Goal: Information Seeking & Learning: Learn about a topic

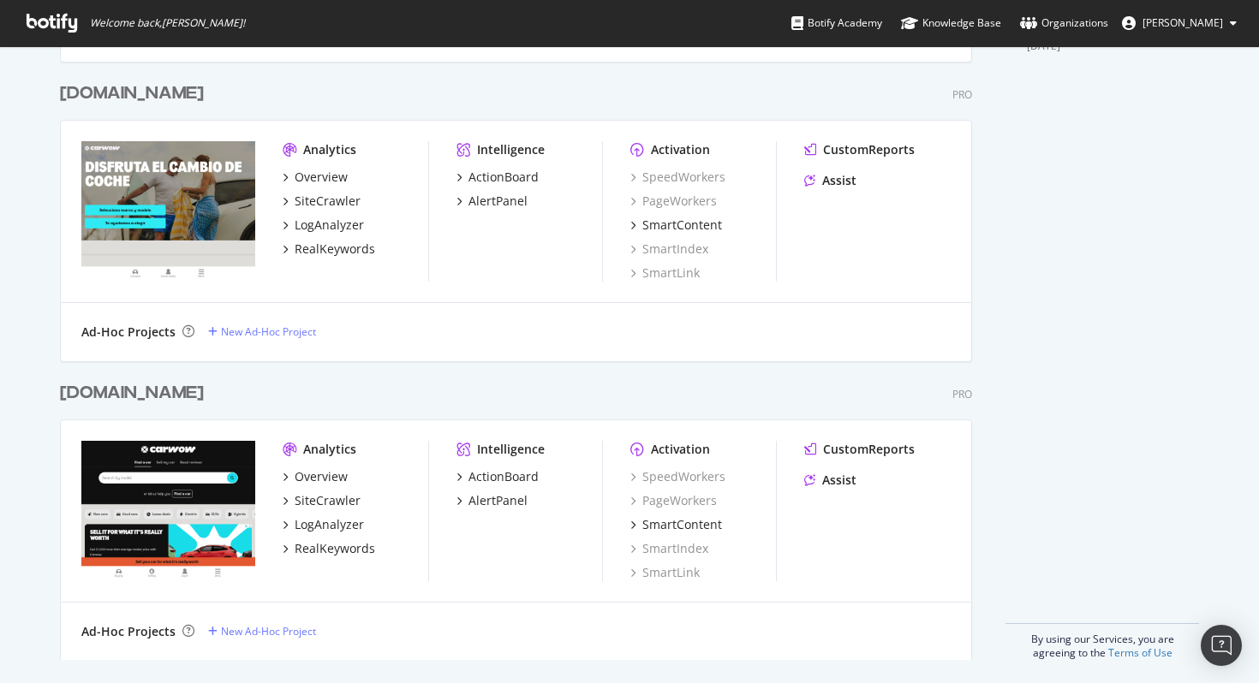
scroll to position [753, 0]
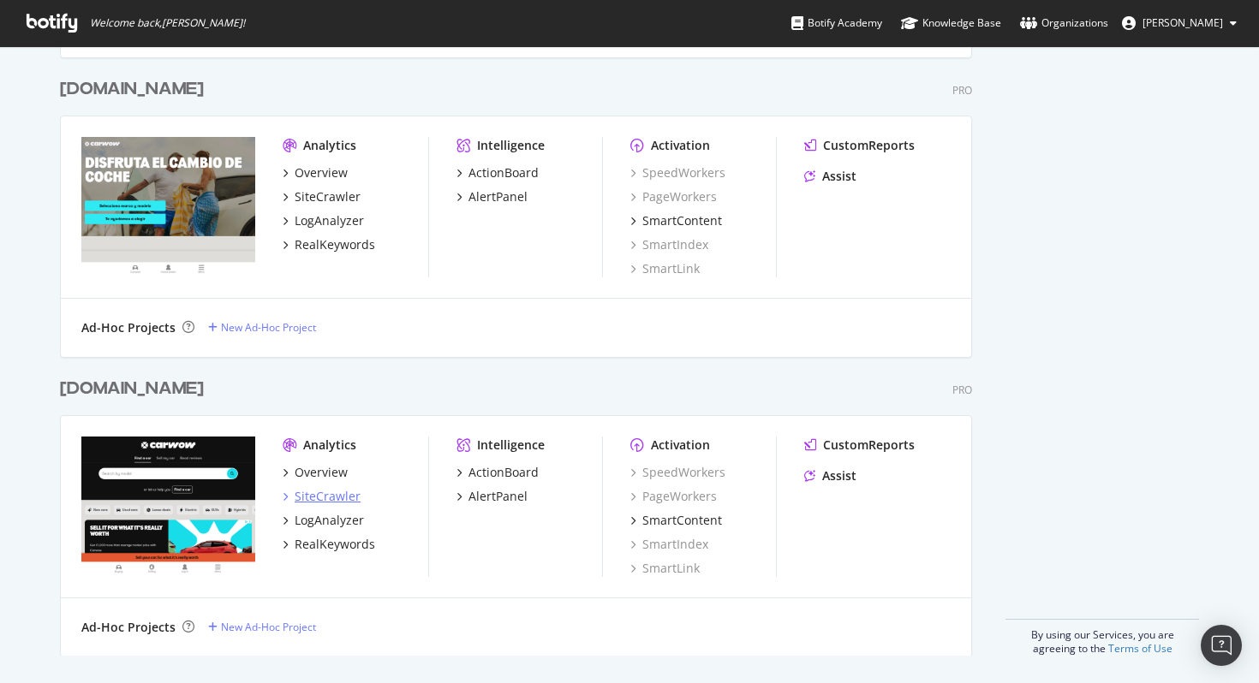
click at [335, 494] on div "SiteCrawler" at bounding box center [328, 496] width 66 height 17
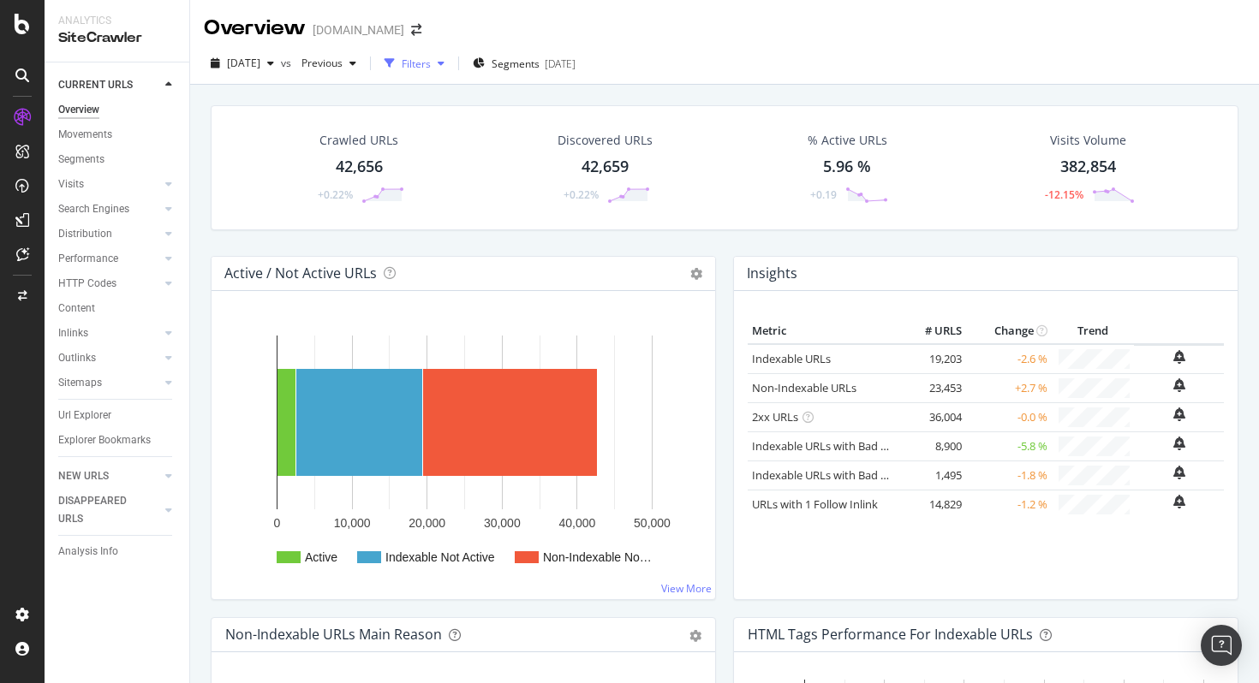
click at [431, 63] on div "Filters" at bounding box center [416, 64] width 29 height 15
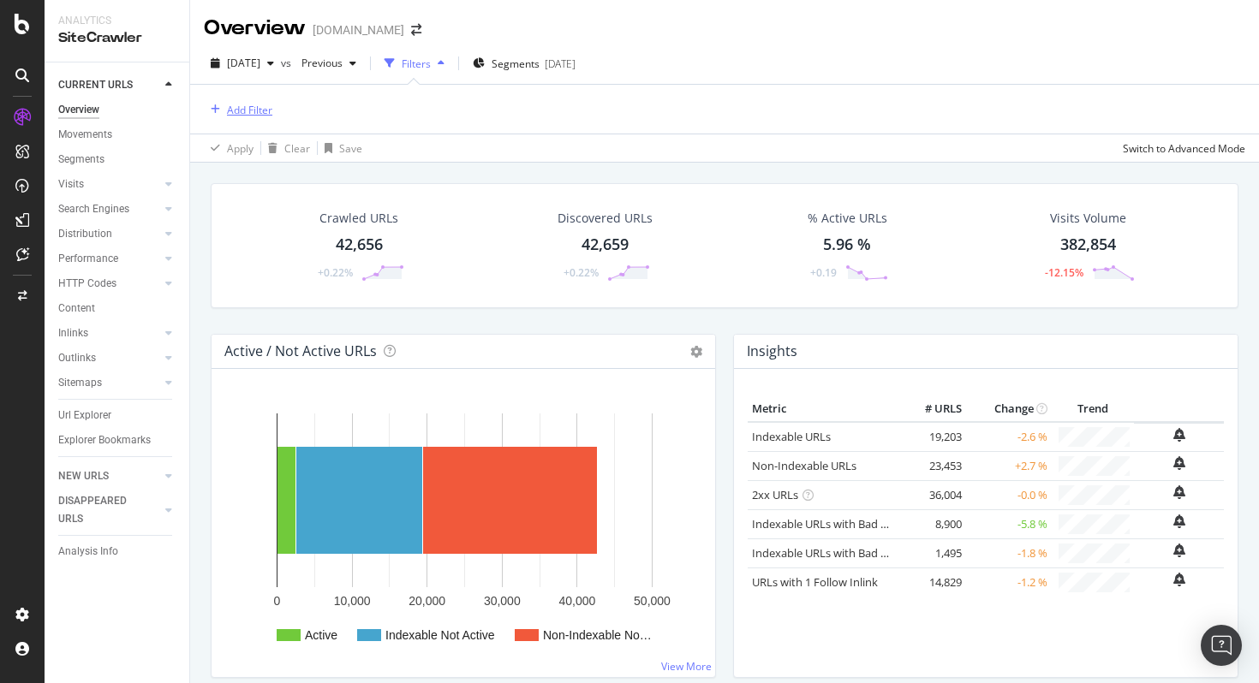
click at [264, 104] on div "Add Filter" at bounding box center [249, 110] width 45 height 15
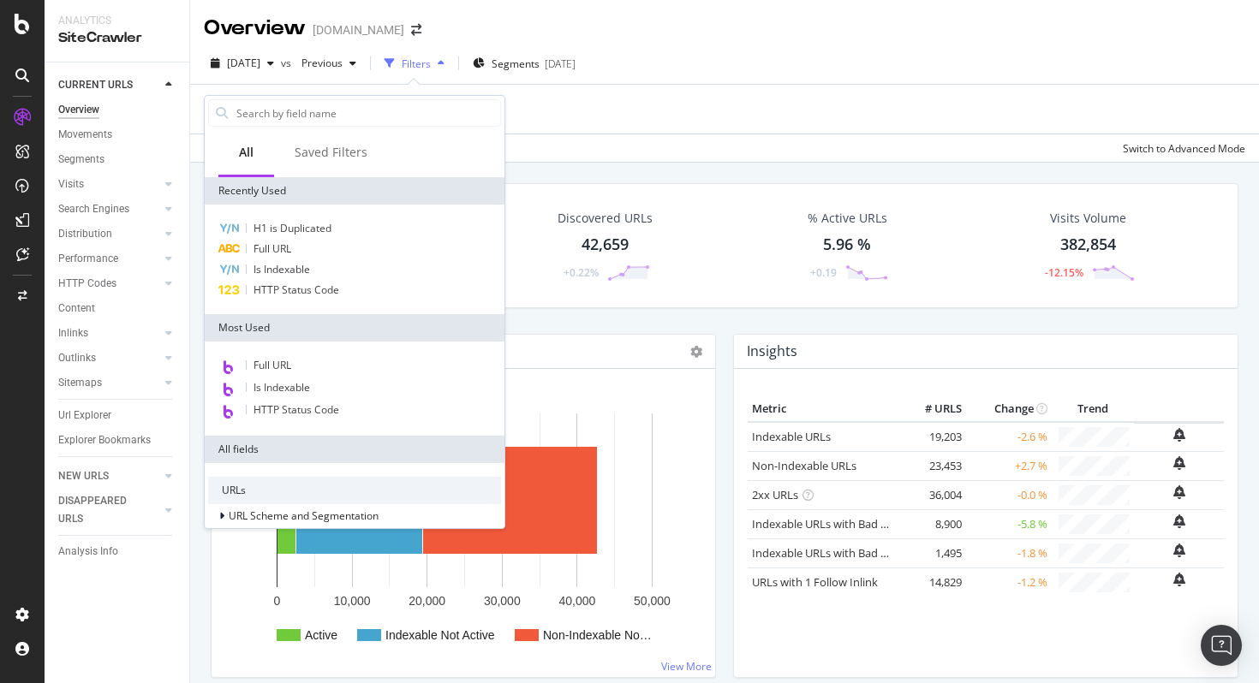
click at [581, 110] on div "Add Filter" at bounding box center [724, 109] width 1041 height 49
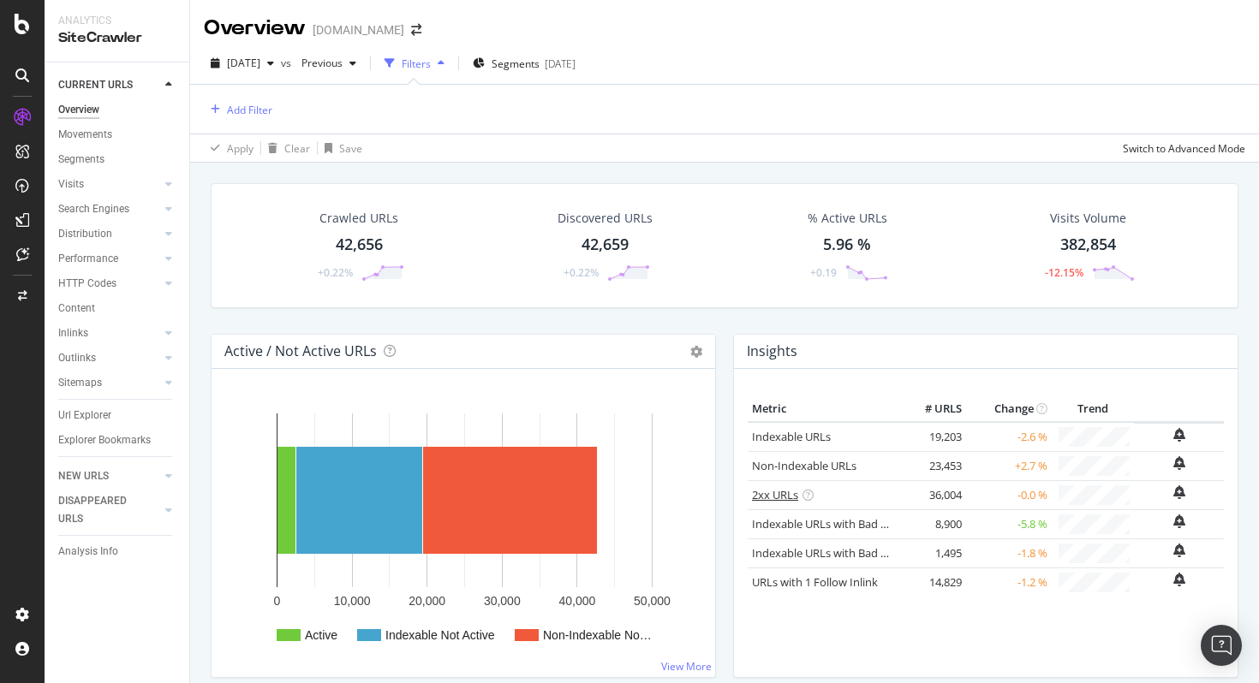
click at [773, 492] on link "2xx URLs" at bounding box center [775, 494] width 46 height 15
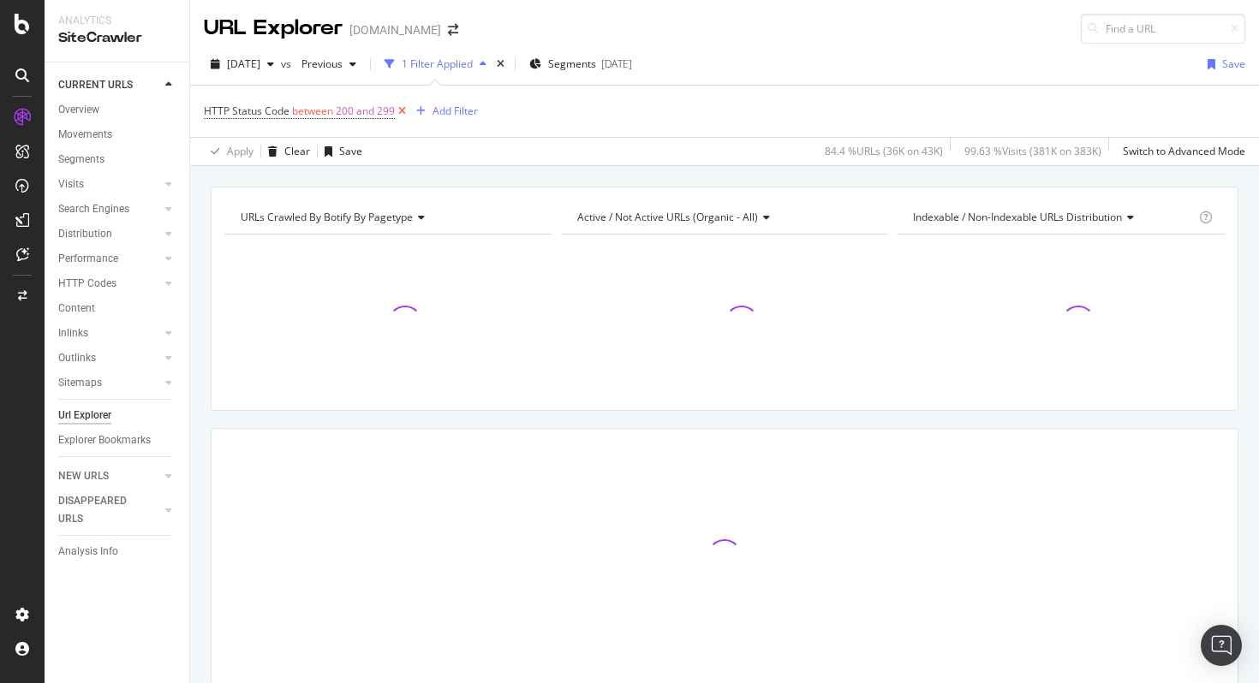
click at [401, 112] on icon at bounding box center [402, 111] width 15 height 17
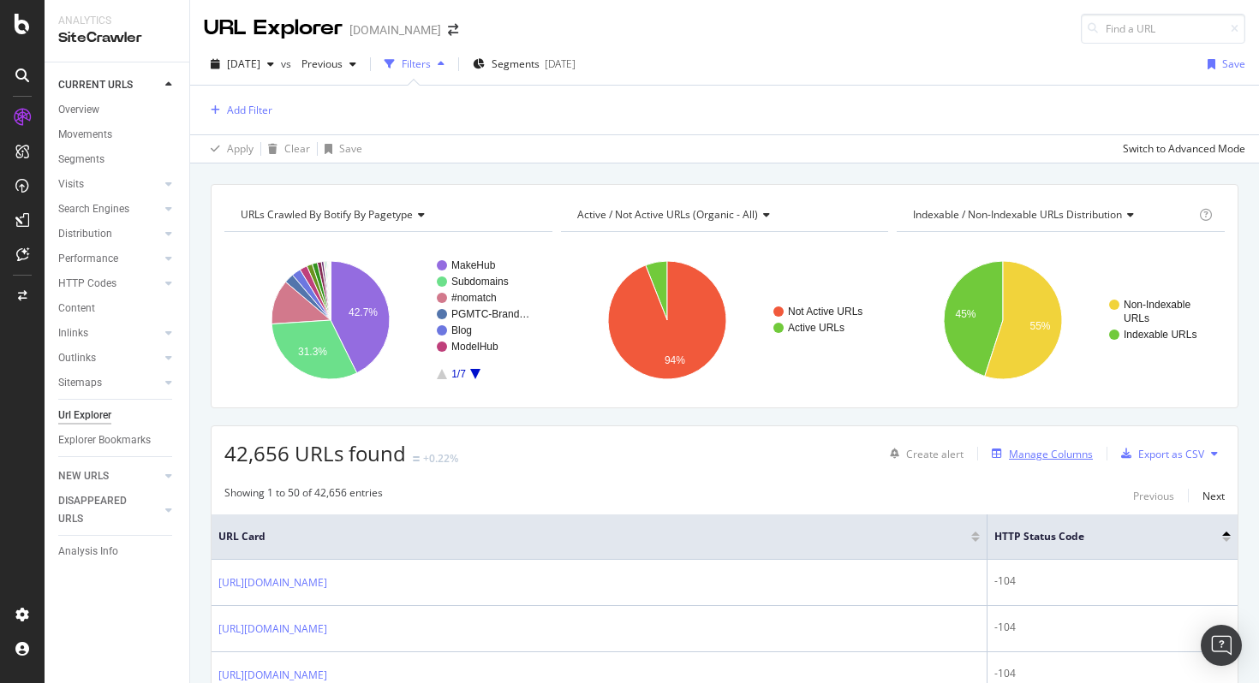
click at [1026, 460] on div "Manage Columns" at bounding box center [1051, 454] width 84 height 15
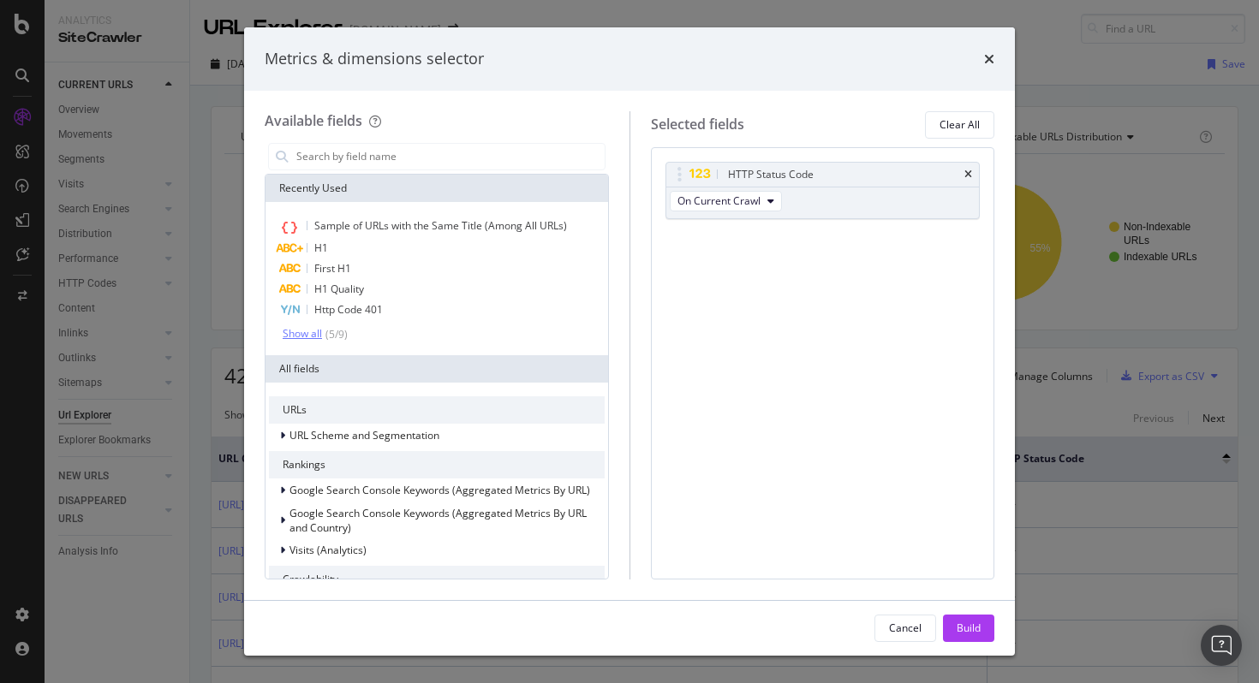
click at [318, 335] on div "Show all" at bounding box center [302, 334] width 39 height 12
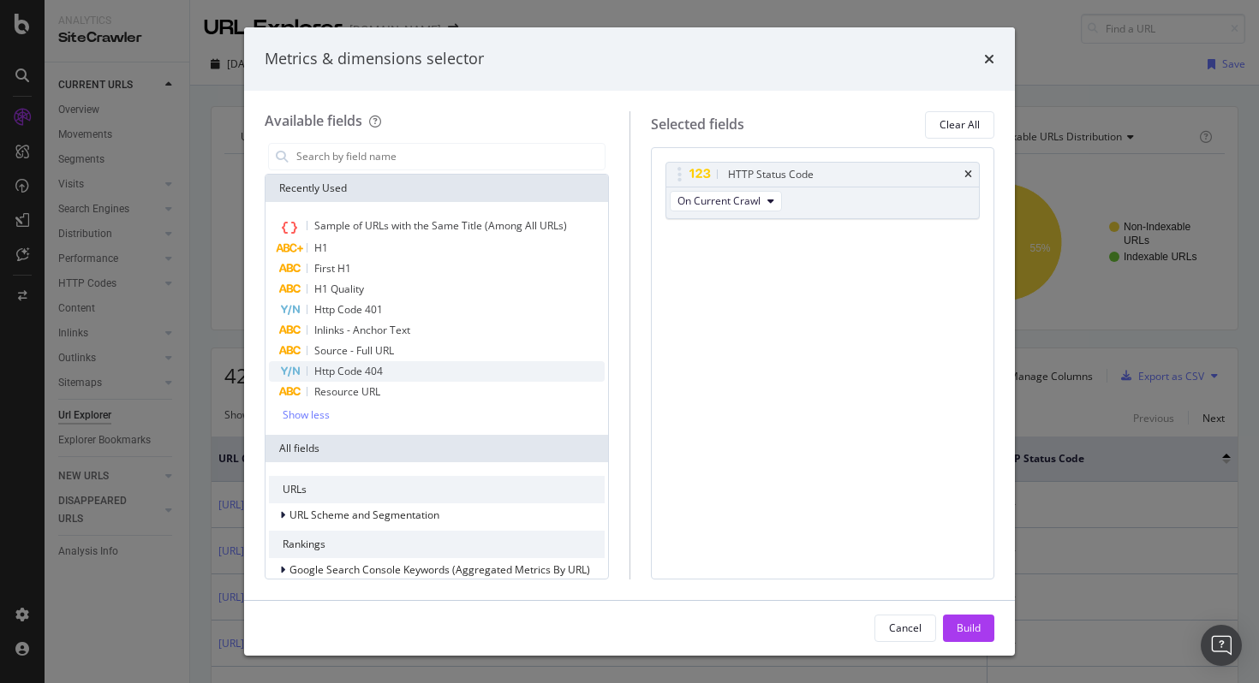
click at [339, 372] on span "Http Code 404" at bounding box center [348, 371] width 68 height 15
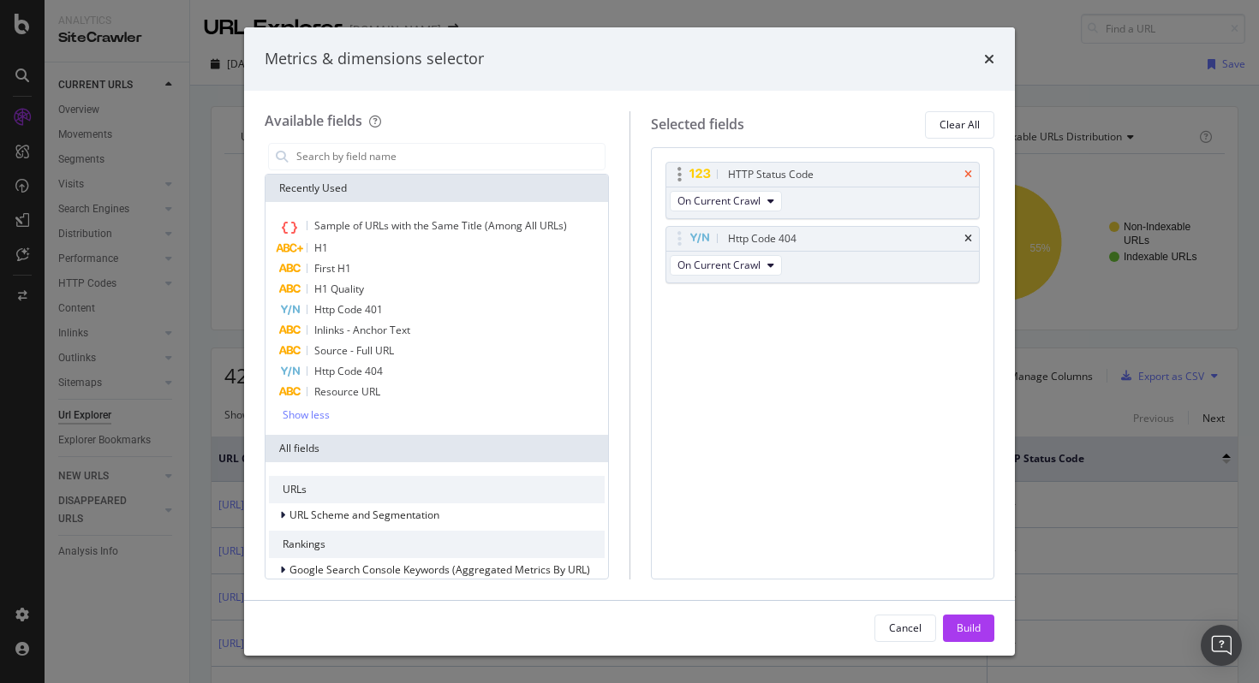
click at [968, 173] on icon "times" at bounding box center [968, 175] width 8 height 10
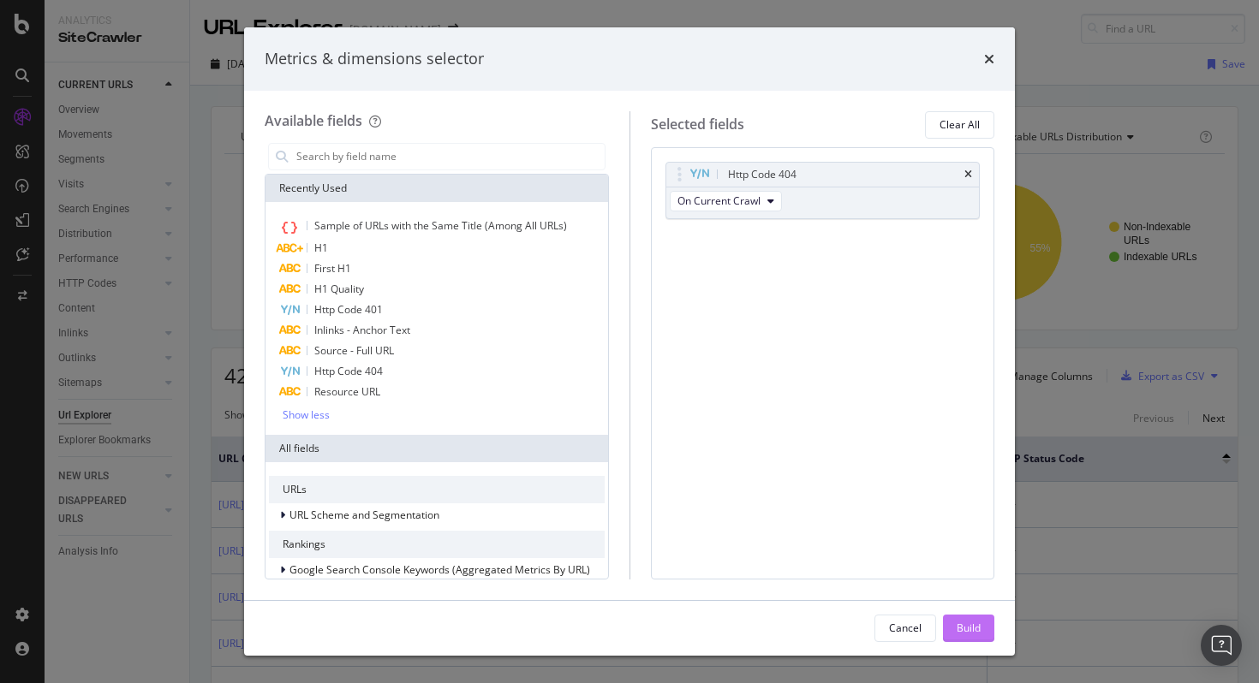
click at [976, 631] on div "Build" at bounding box center [968, 628] width 24 height 15
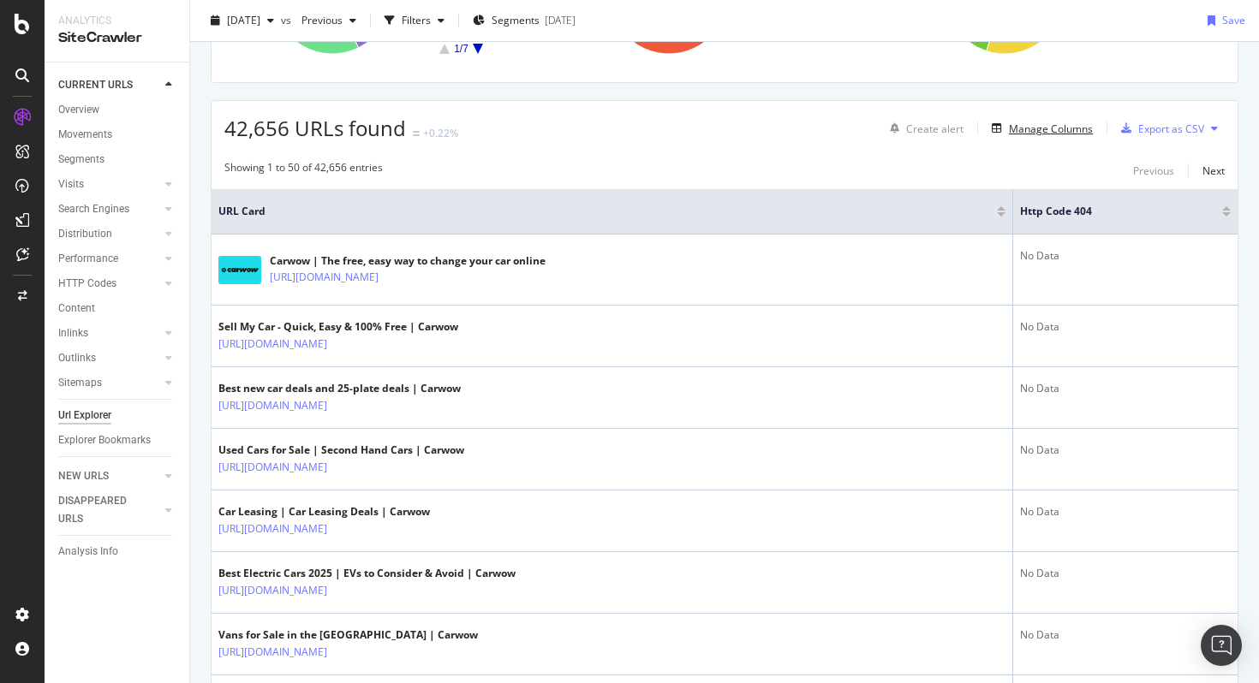
scroll to position [266, 0]
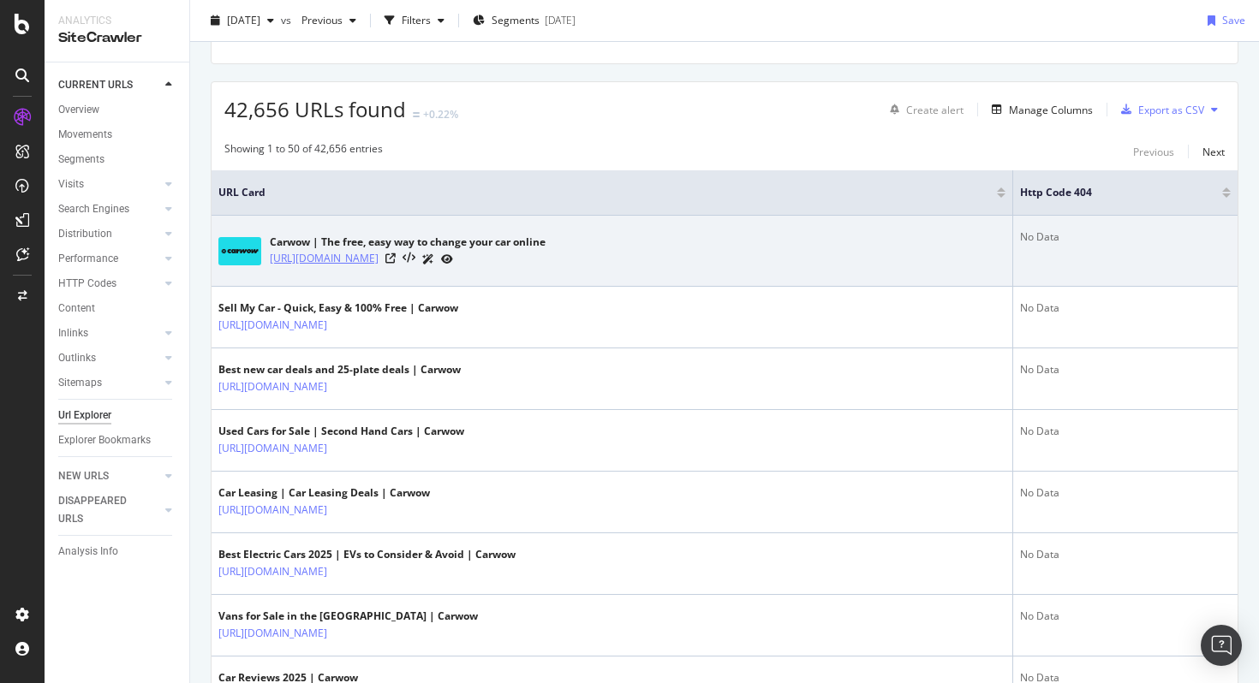
click at [376, 260] on link "https://www.carwow.co.uk/" at bounding box center [324, 258] width 109 height 17
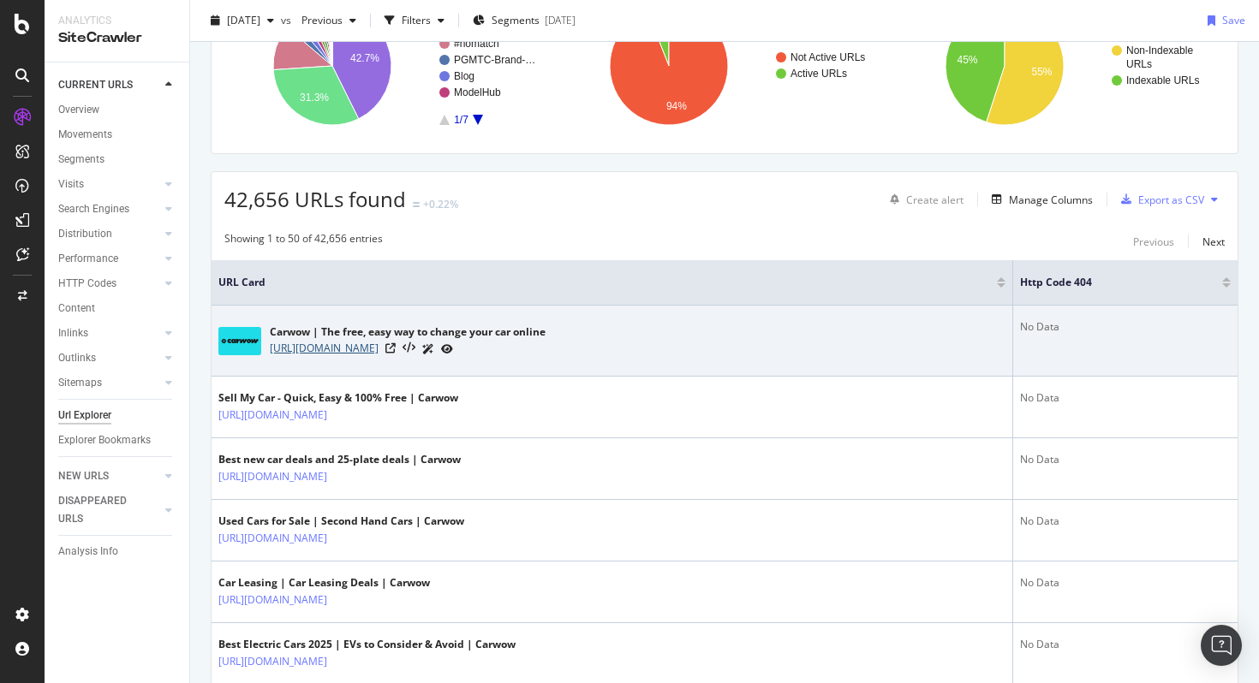
scroll to position [0, 0]
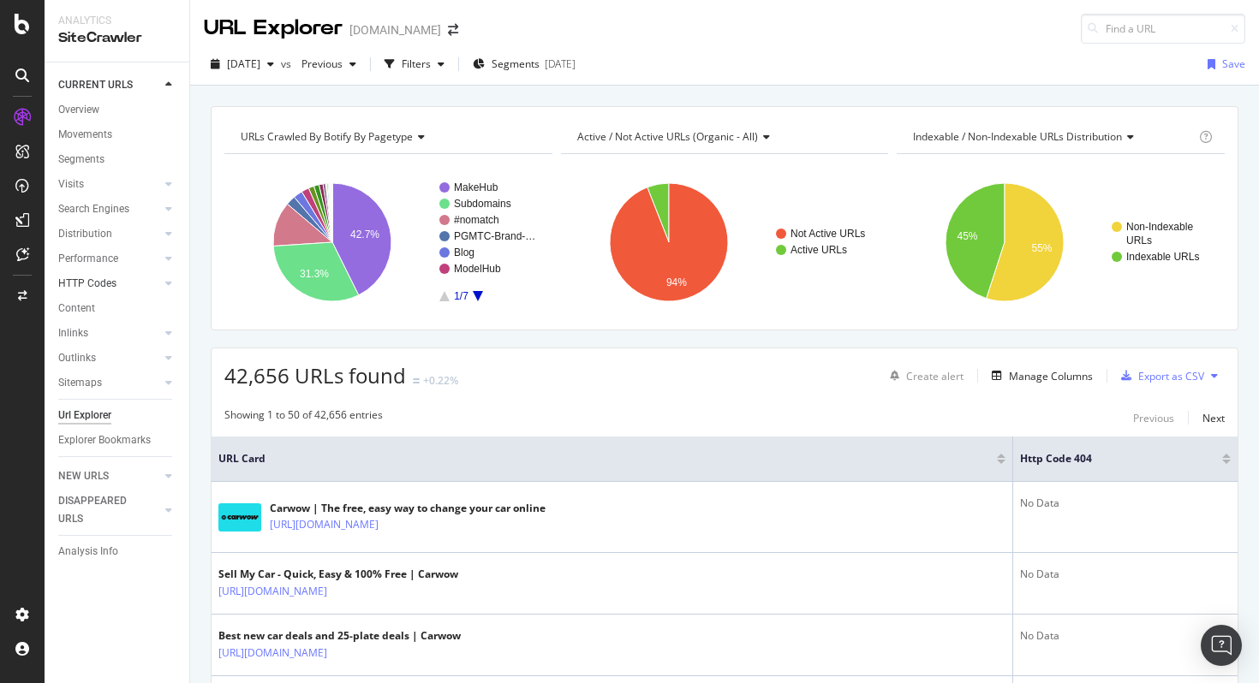
click at [122, 279] on link "HTTP Codes" at bounding box center [109, 284] width 102 height 18
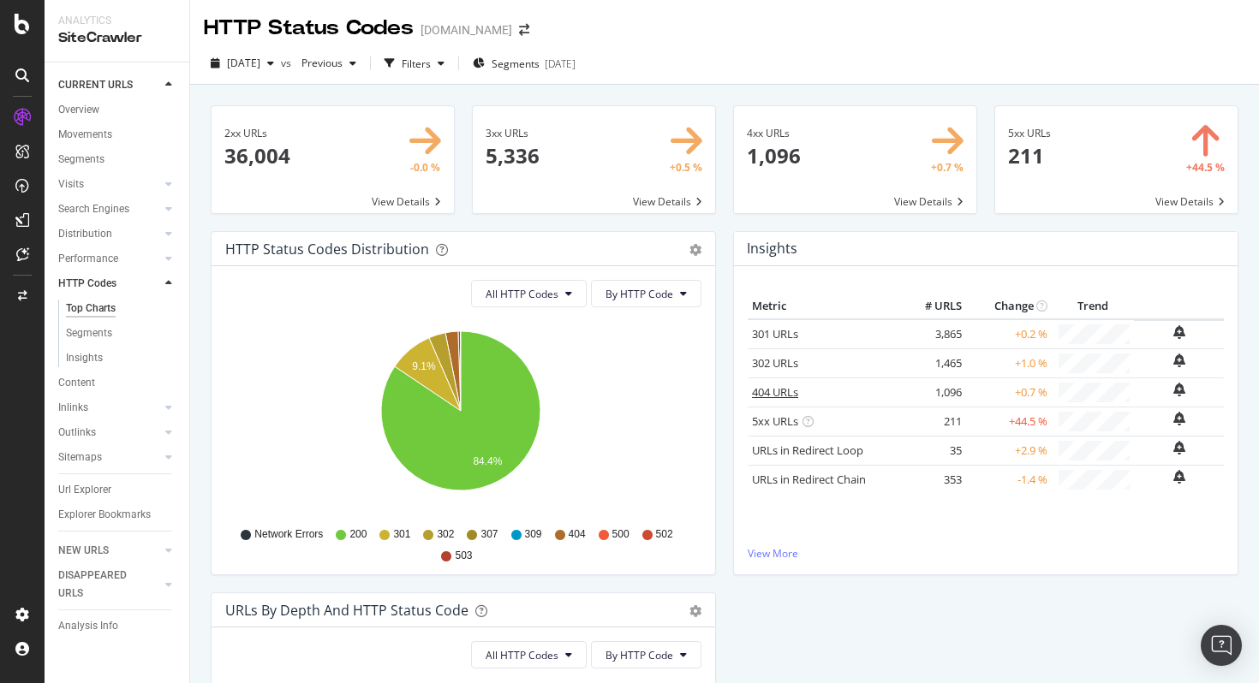
click at [768, 393] on link "404 URLs" at bounding box center [775, 391] width 46 height 15
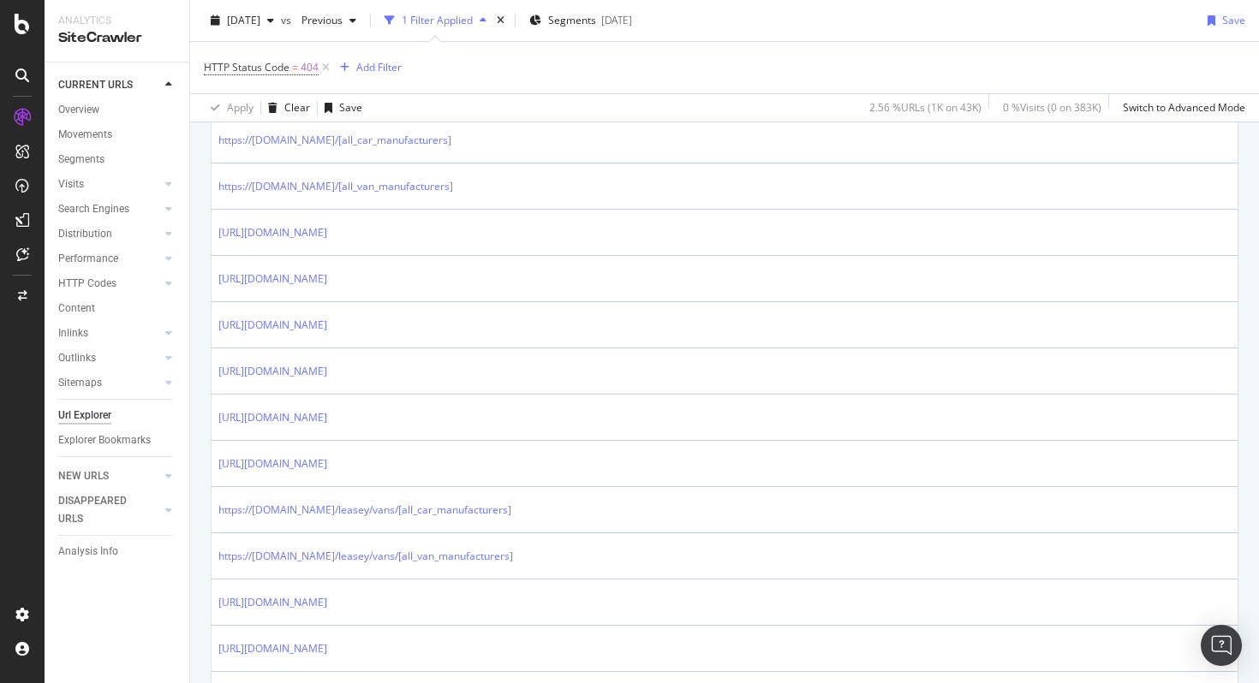
scroll to position [444, 0]
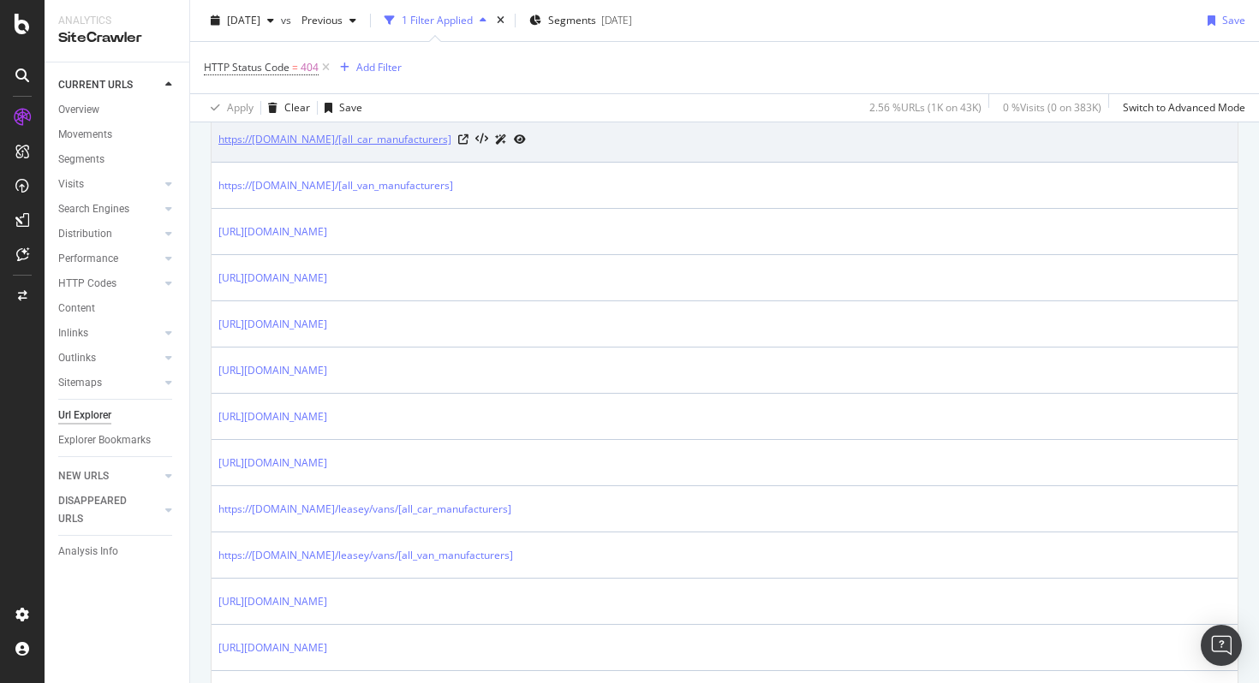
copy link "https://[DOMAIN_NAME]/[all_car_manufacturers]"
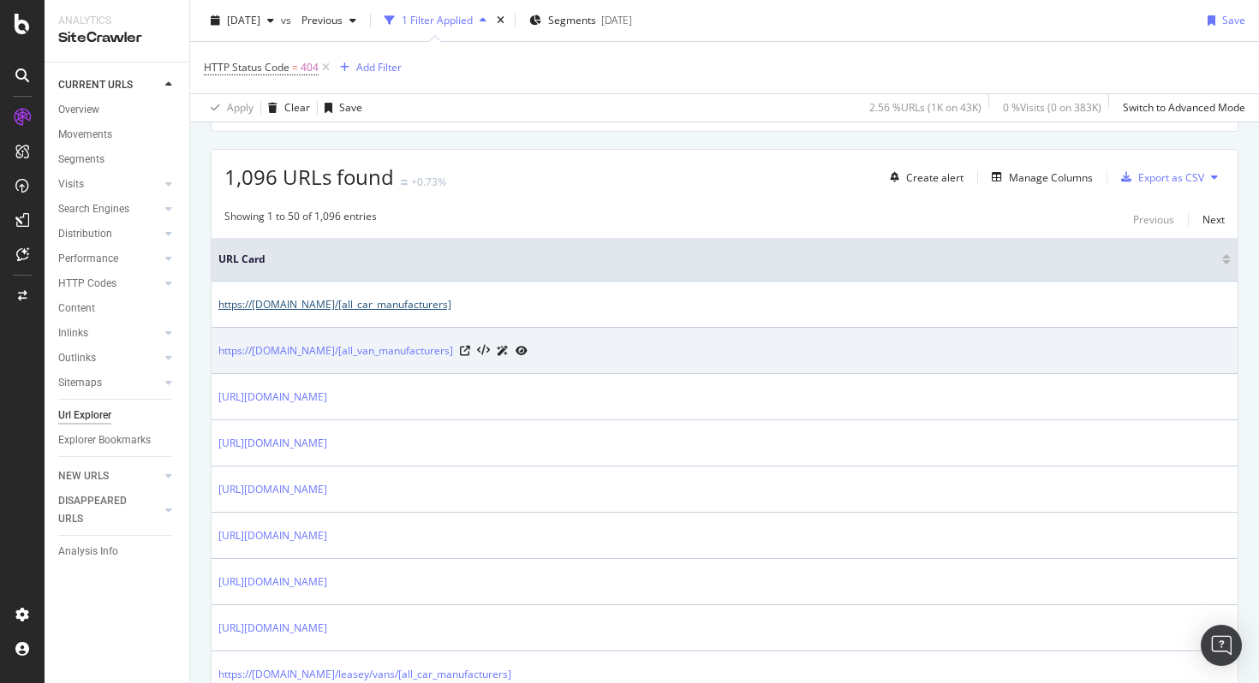
scroll to position [0, 0]
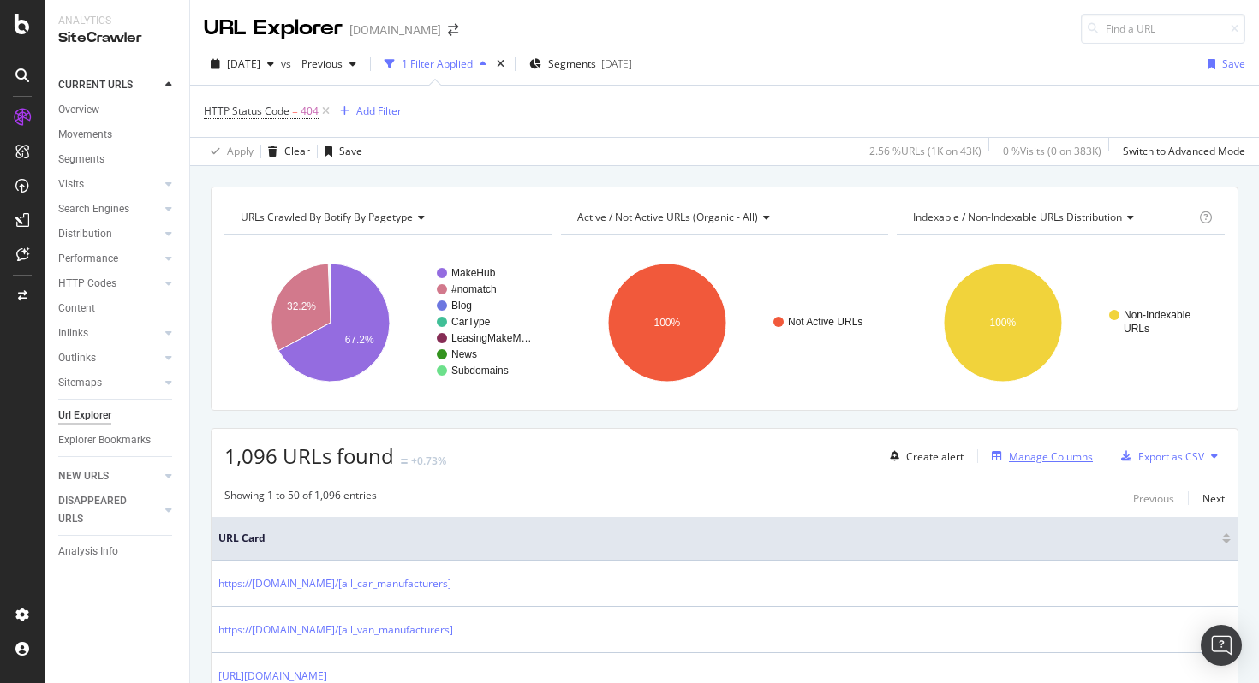
click at [1010, 457] on div "Manage Columns" at bounding box center [1051, 457] width 84 height 15
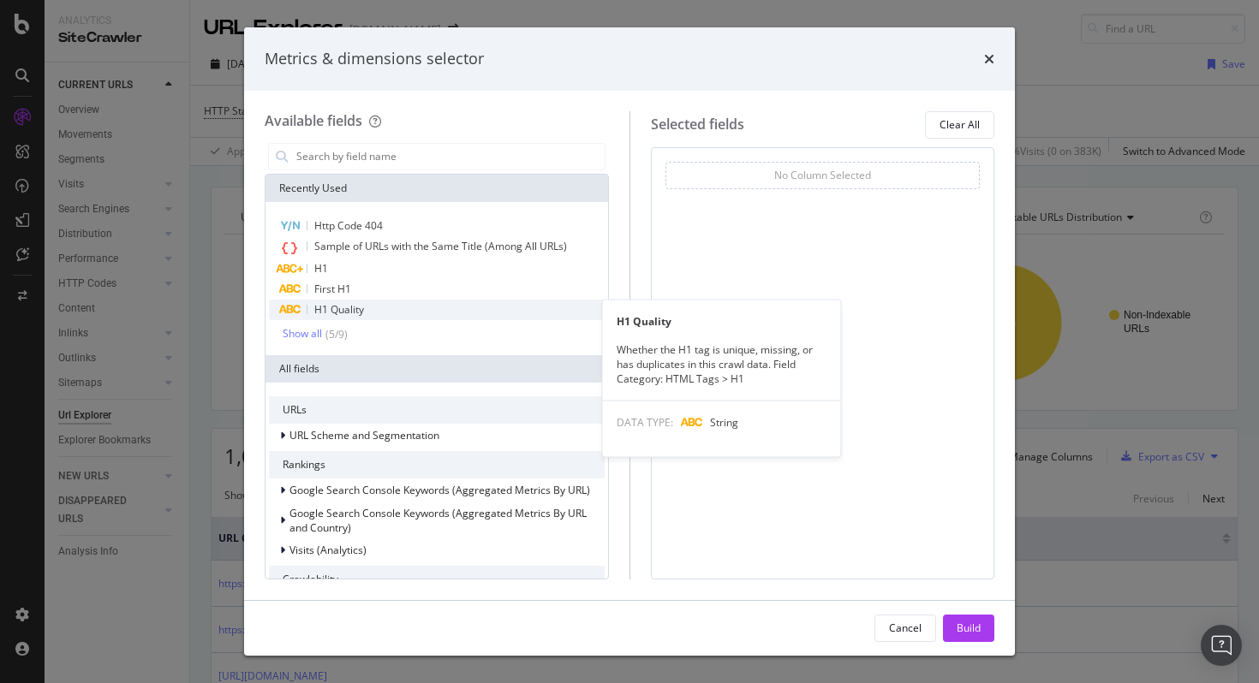
scroll to position [8, 0]
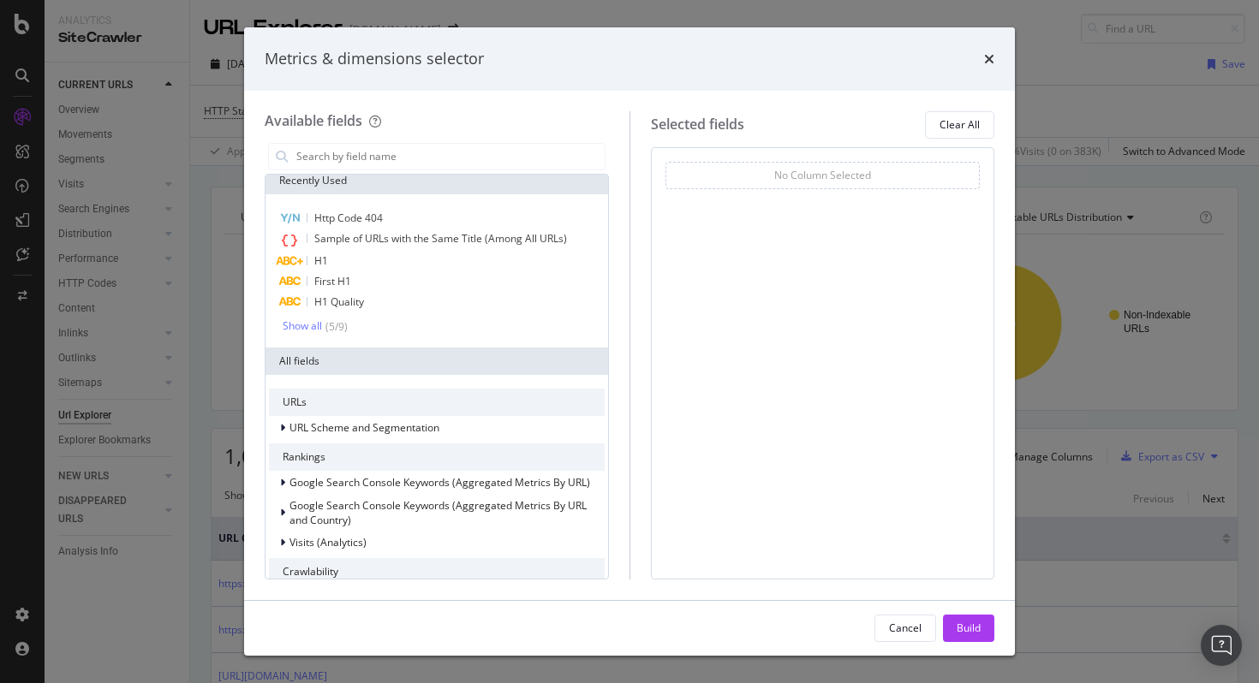
click at [299, 334] on div "Http Code 404 Sample of URLs with the Same Title (Among All URLs) H1 First H1 H…" at bounding box center [436, 270] width 342 height 153
click at [302, 330] on div "Show all" at bounding box center [302, 326] width 39 height 12
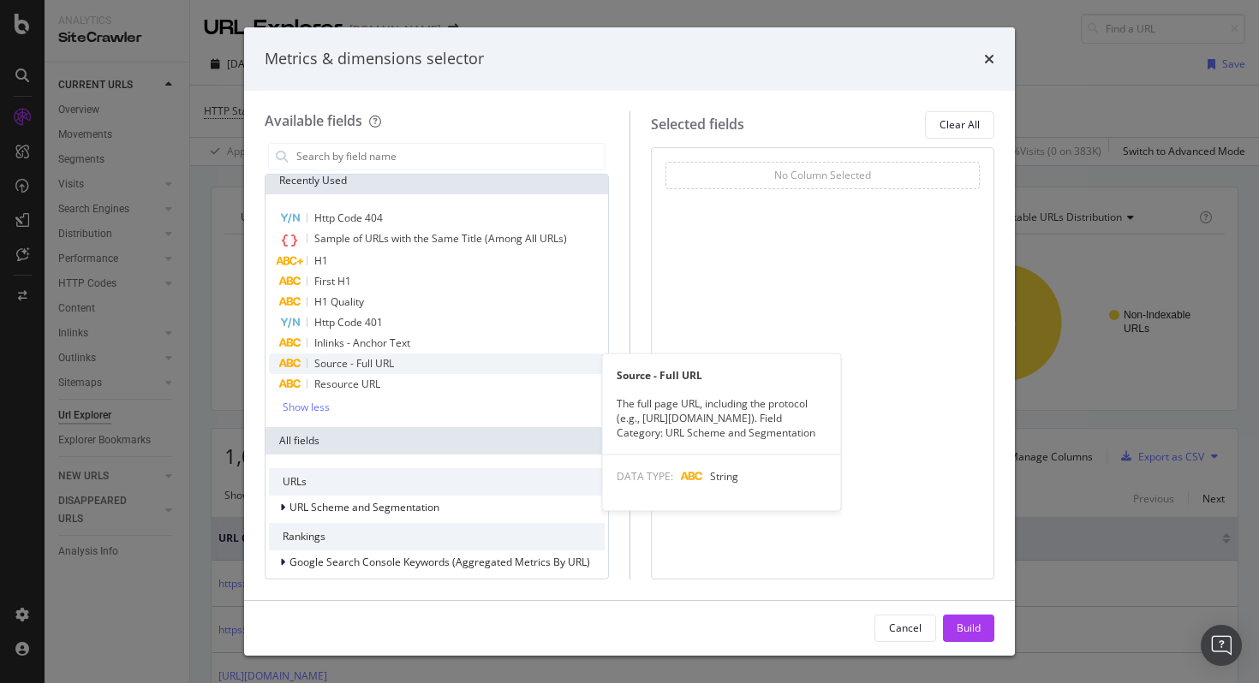
click at [354, 360] on span "Source - Full URL" at bounding box center [354, 363] width 80 height 15
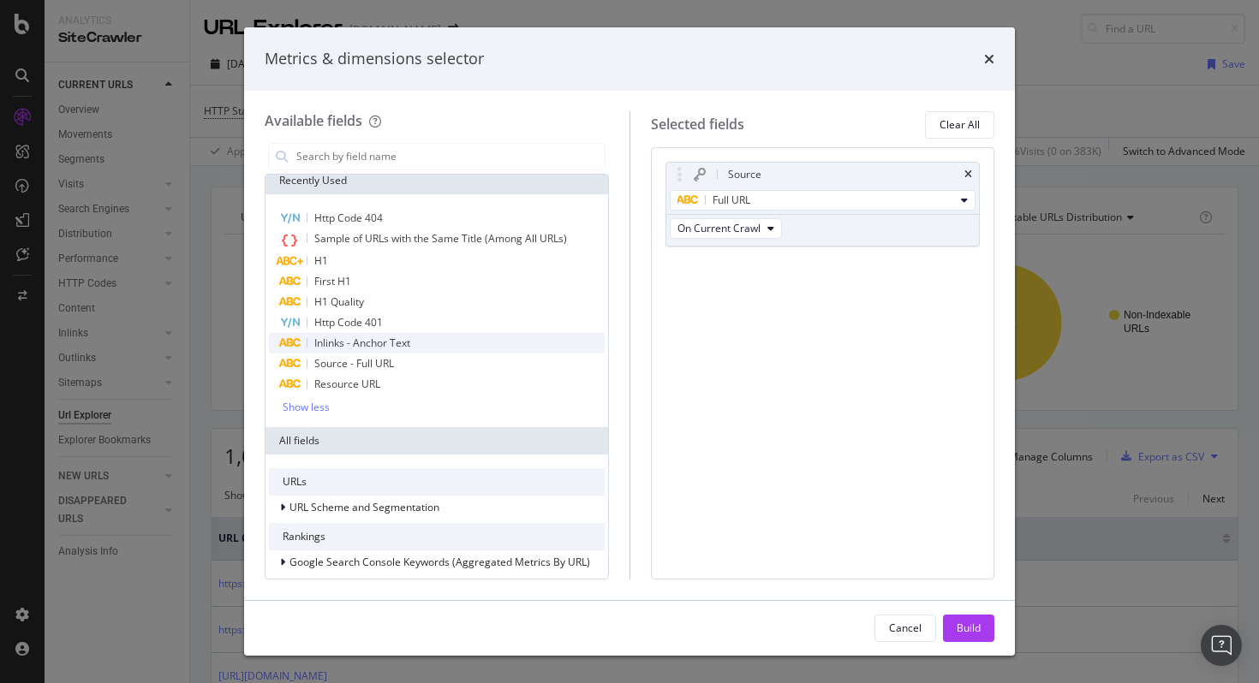
click at [357, 341] on span "Inlinks - Anchor Text" at bounding box center [362, 343] width 96 height 15
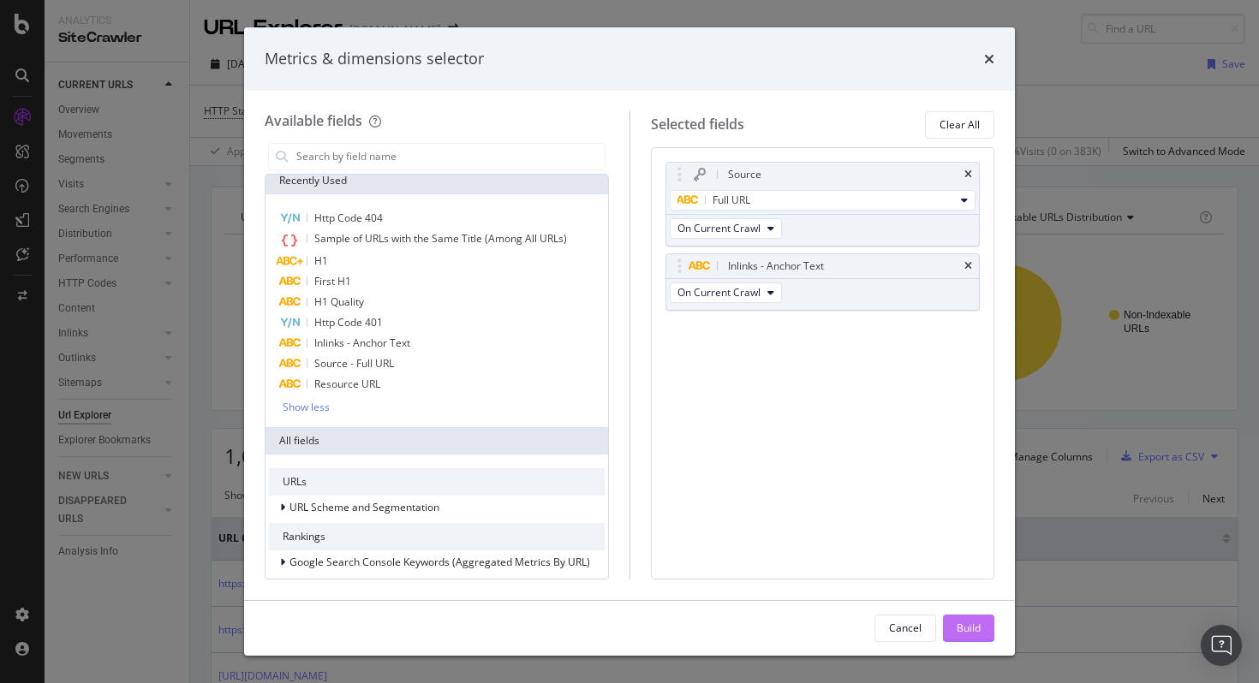
click at [971, 629] on div "Build" at bounding box center [968, 628] width 24 height 15
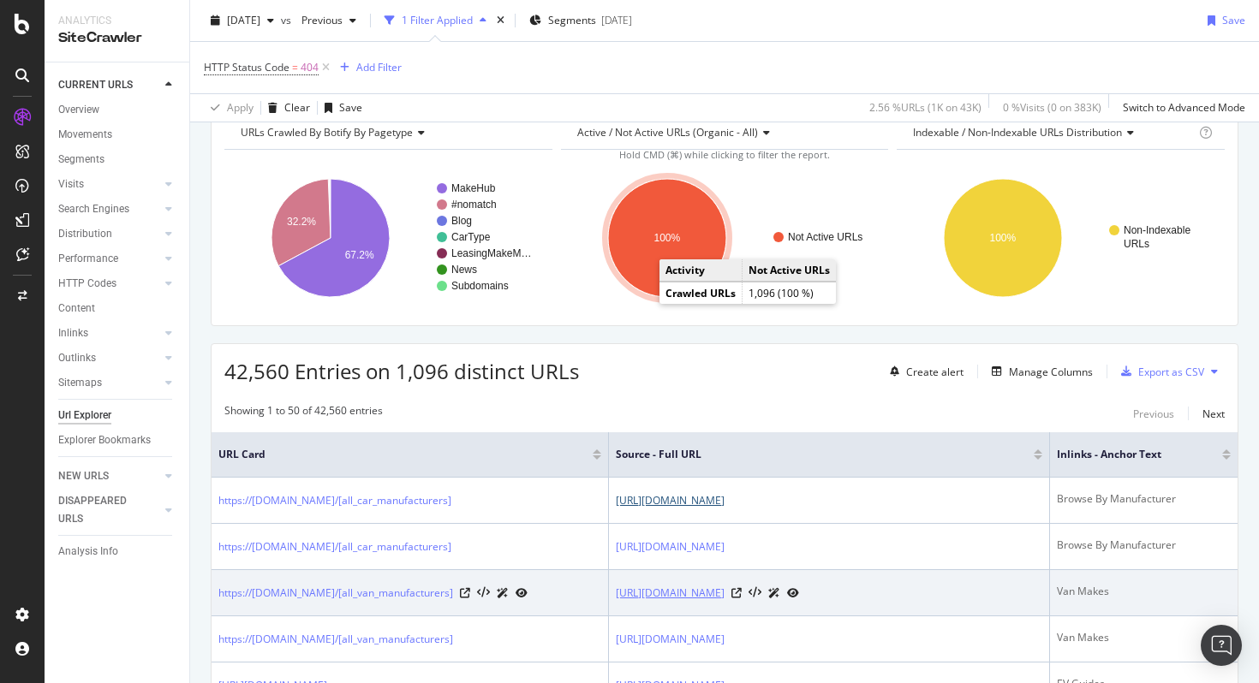
scroll to position [99, 0]
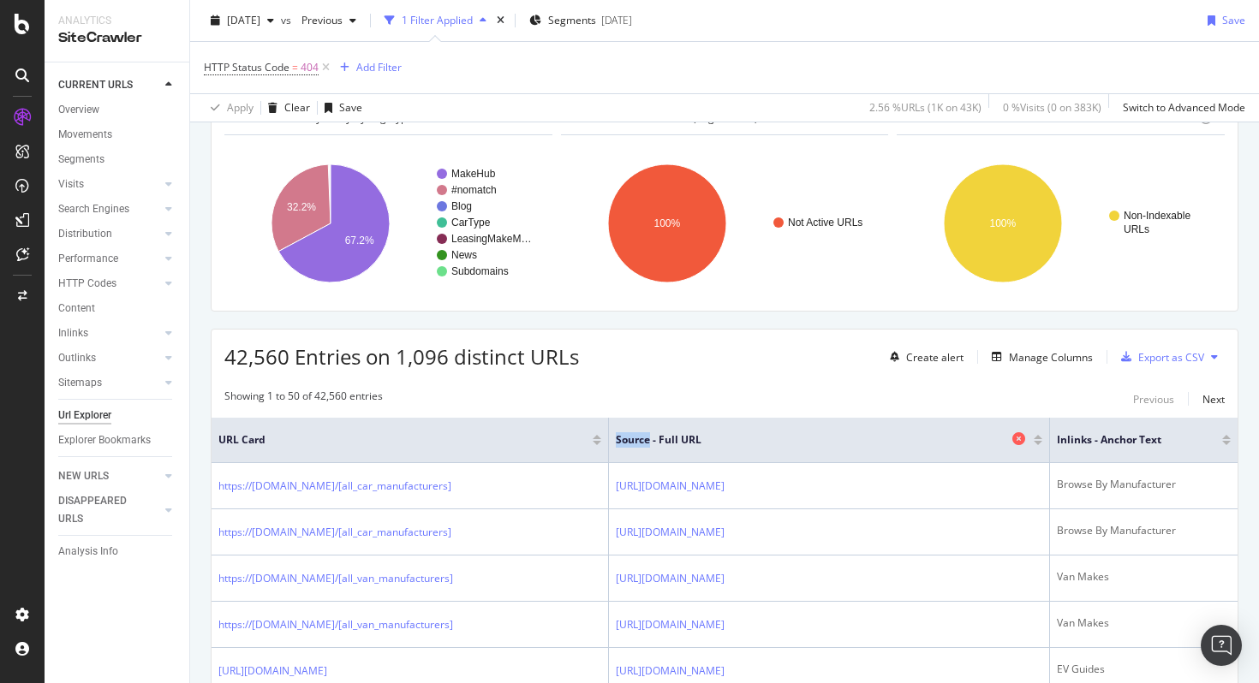
drag, startPoint x: 622, startPoint y: 441, endPoint x: 590, endPoint y: 439, distance: 31.7
click at [616, 439] on span "Source - Full URL" at bounding box center [812, 439] width 392 height 15
copy span "Source"
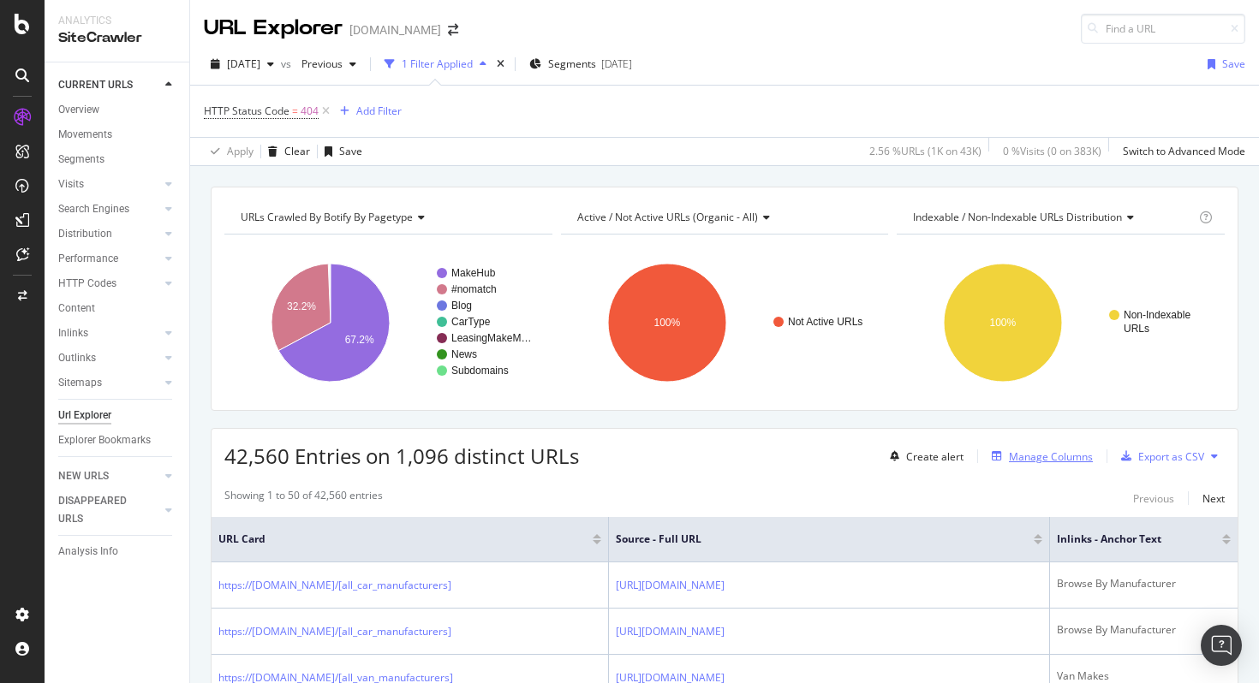
click at [1033, 458] on div "Manage Columns" at bounding box center [1051, 457] width 84 height 15
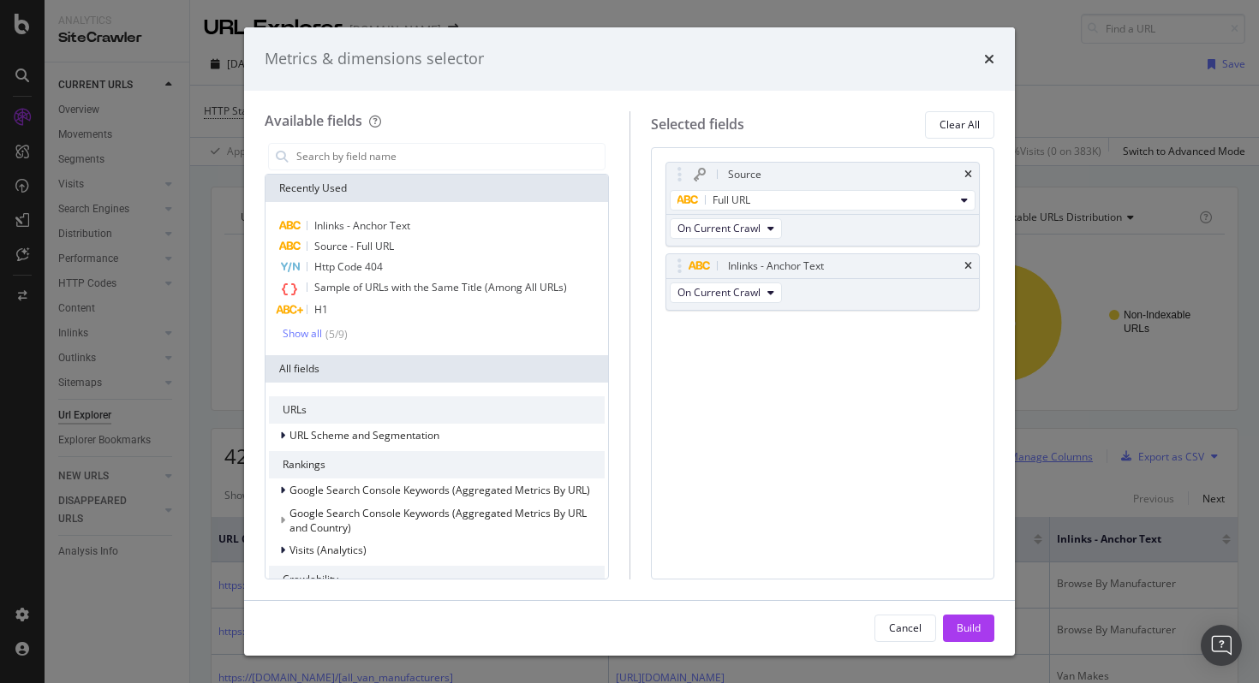
click at [1027, 458] on div "Metrics & dimensions selector Available fields Recently Used Inlinks - Anchor T…" at bounding box center [629, 341] width 1259 height 683
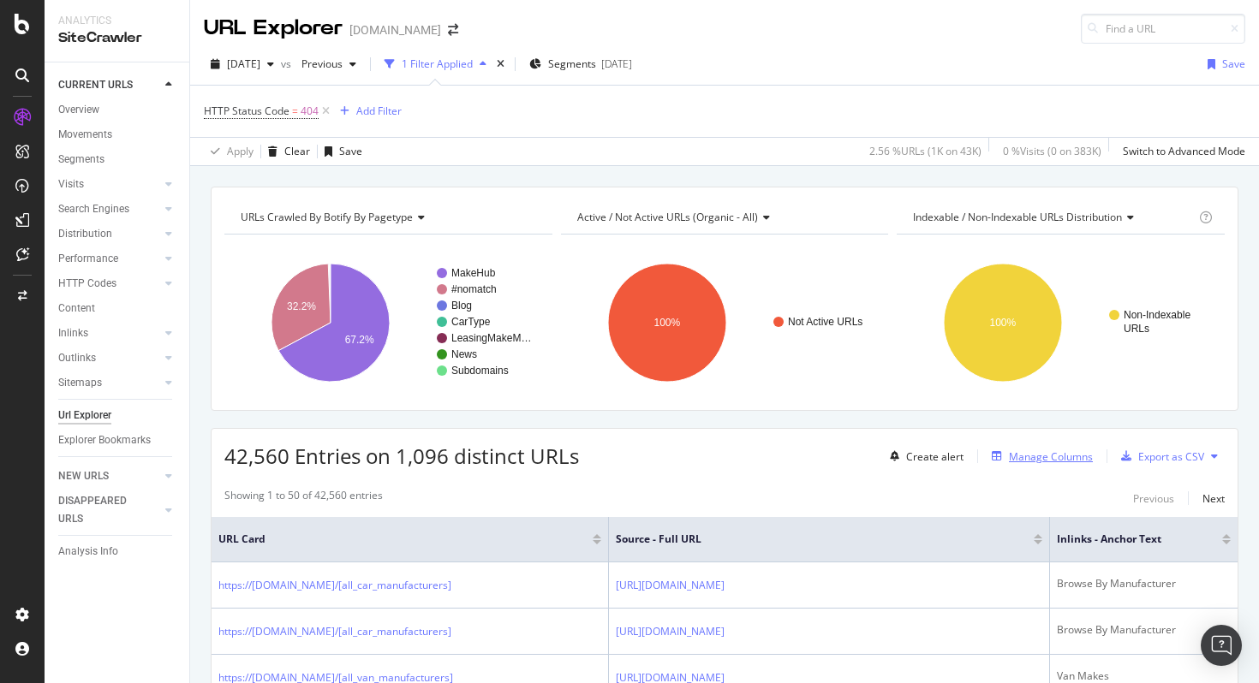
click at [1029, 458] on div "Manage Columns" at bounding box center [1051, 457] width 84 height 15
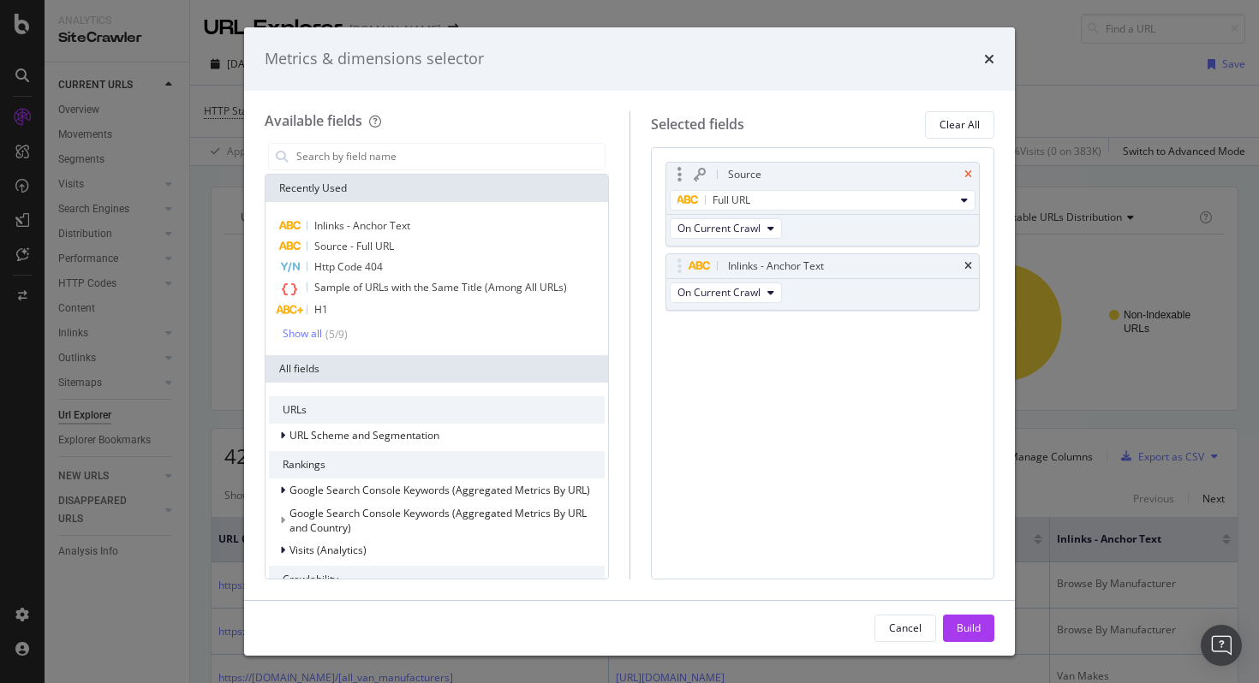
click at [966, 171] on icon "times" at bounding box center [968, 175] width 8 height 10
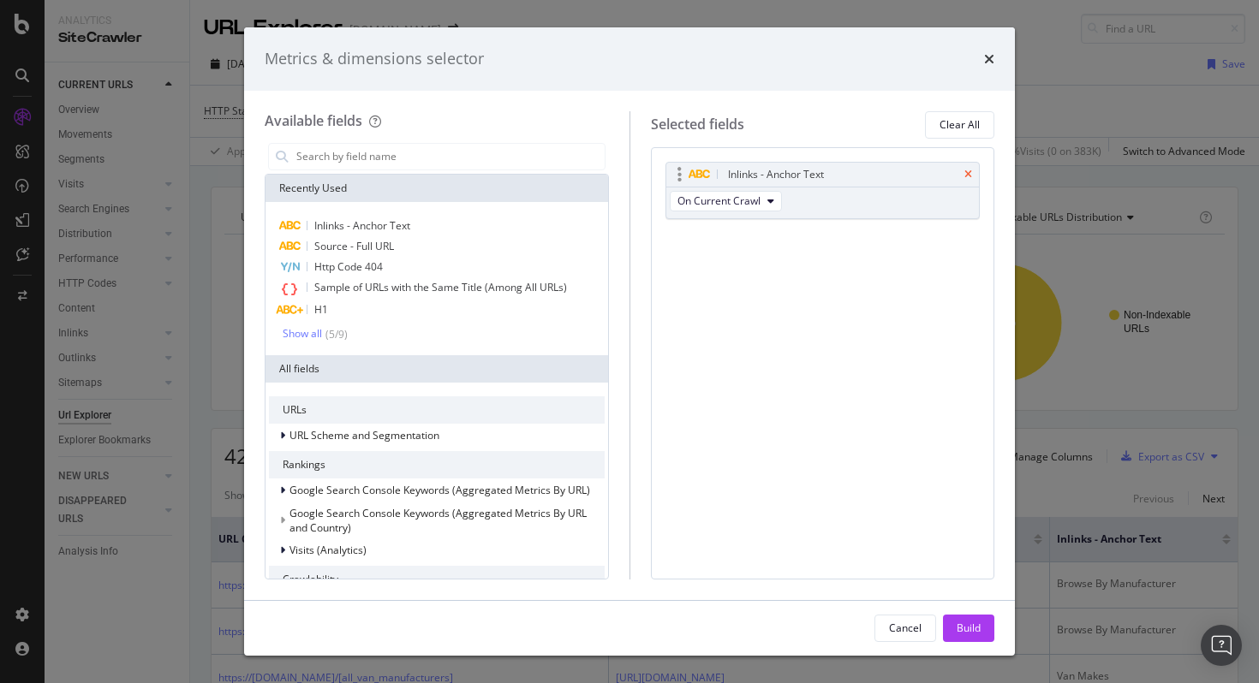
click at [968, 173] on icon "times" at bounding box center [968, 175] width 8 height 10
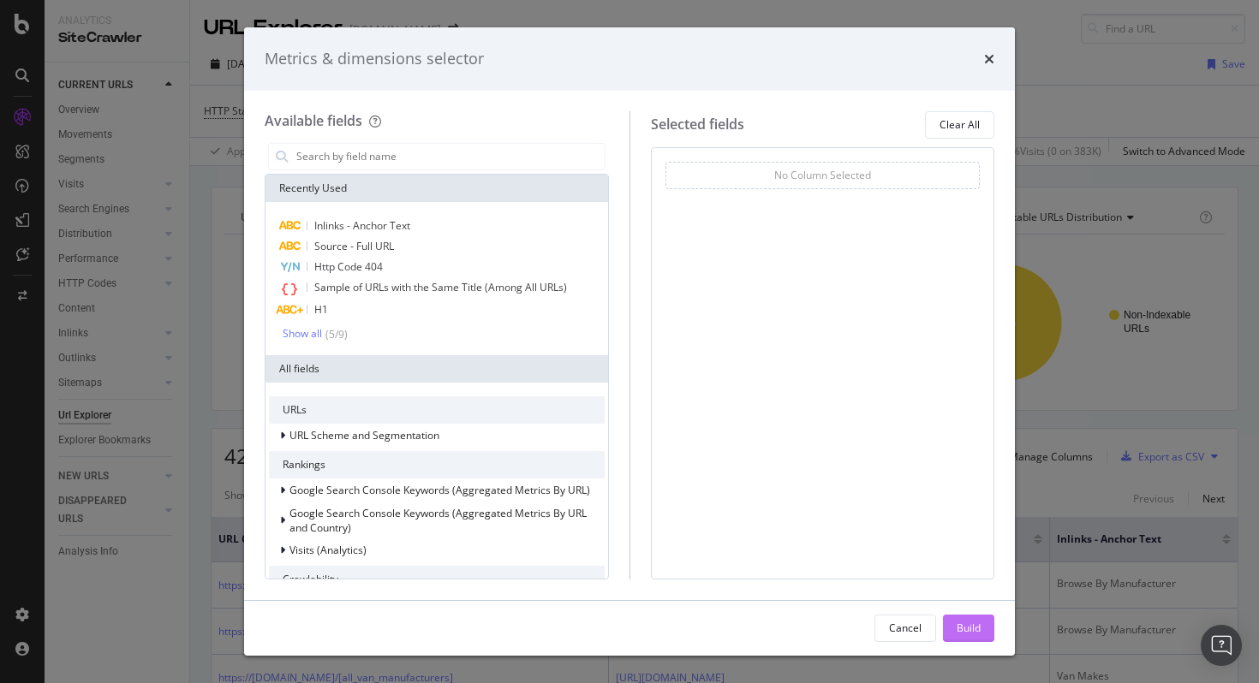
click at [954, 618] on button "Build" at bounding box center [968, 628] width 51 height 27
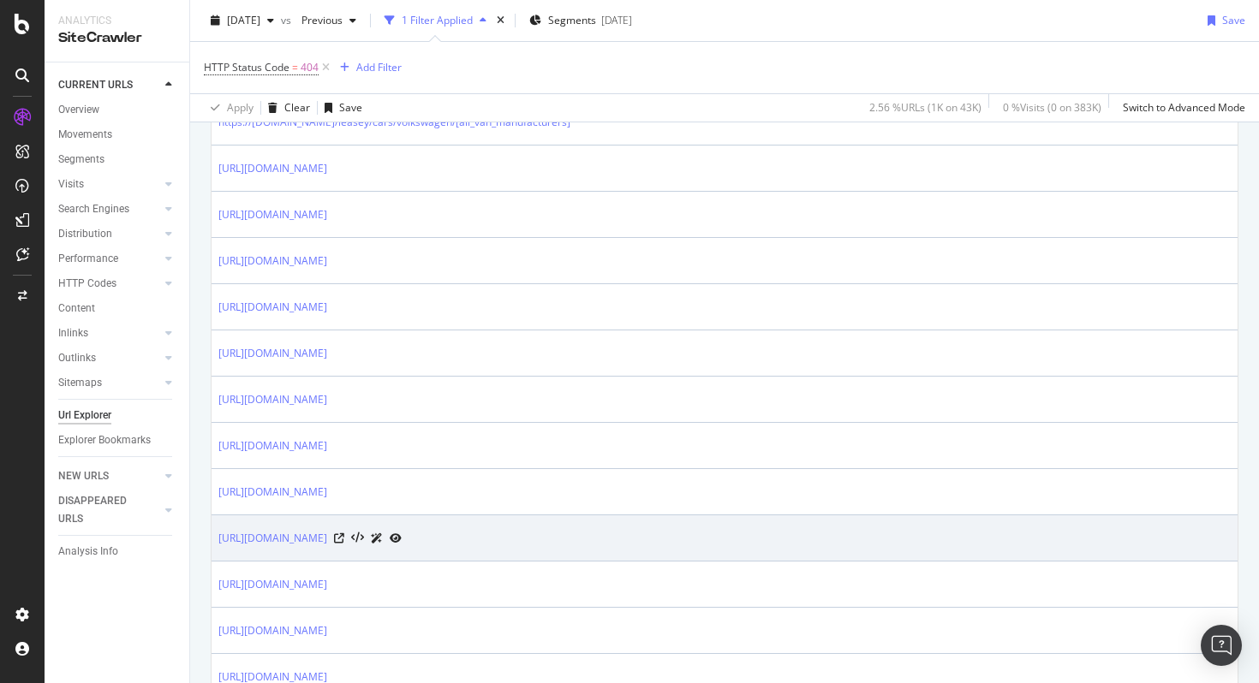
scroll to position [2289, 0]
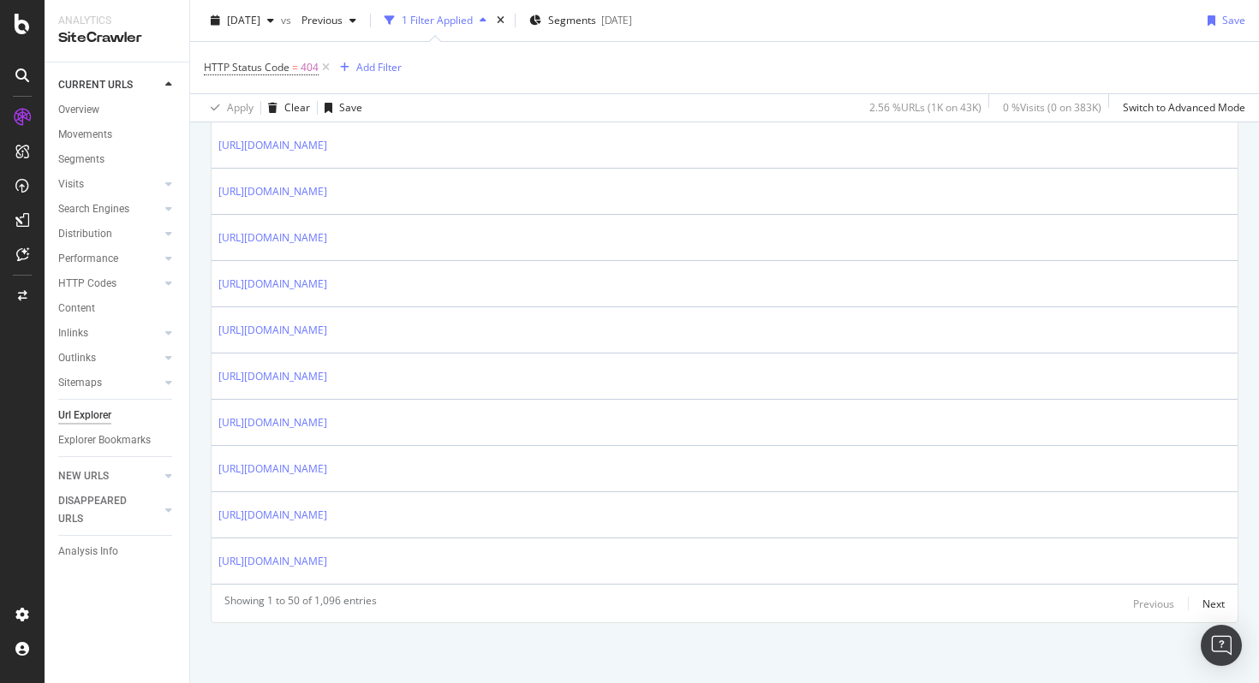
click at [1187, 605] on div "Previous Next" at bounding box center [1179, 603] width 92 height 21
click at [1205, 605] on div "Next" at bounding box center [1213, 604] width 22 height 15
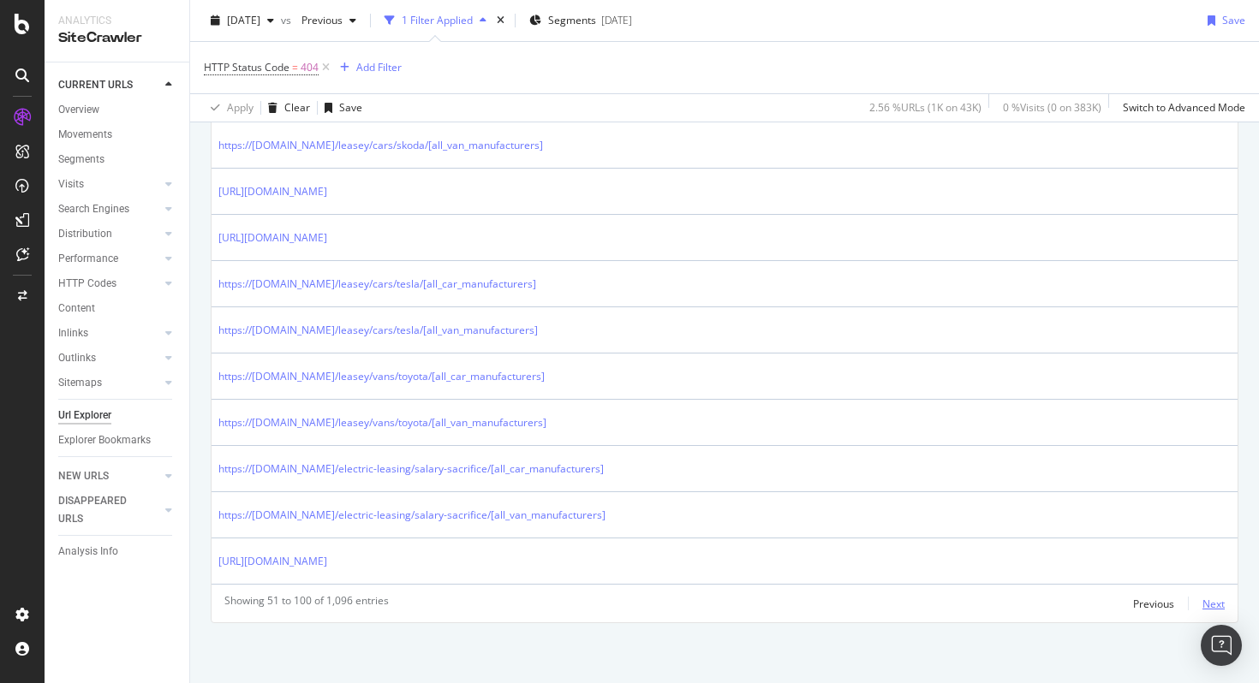
click at [1202, 602] on div "Next" at bounding box center [1213, 604] width 22 height 15
